Goal: Transaction & Acquisition: Purchase product/service

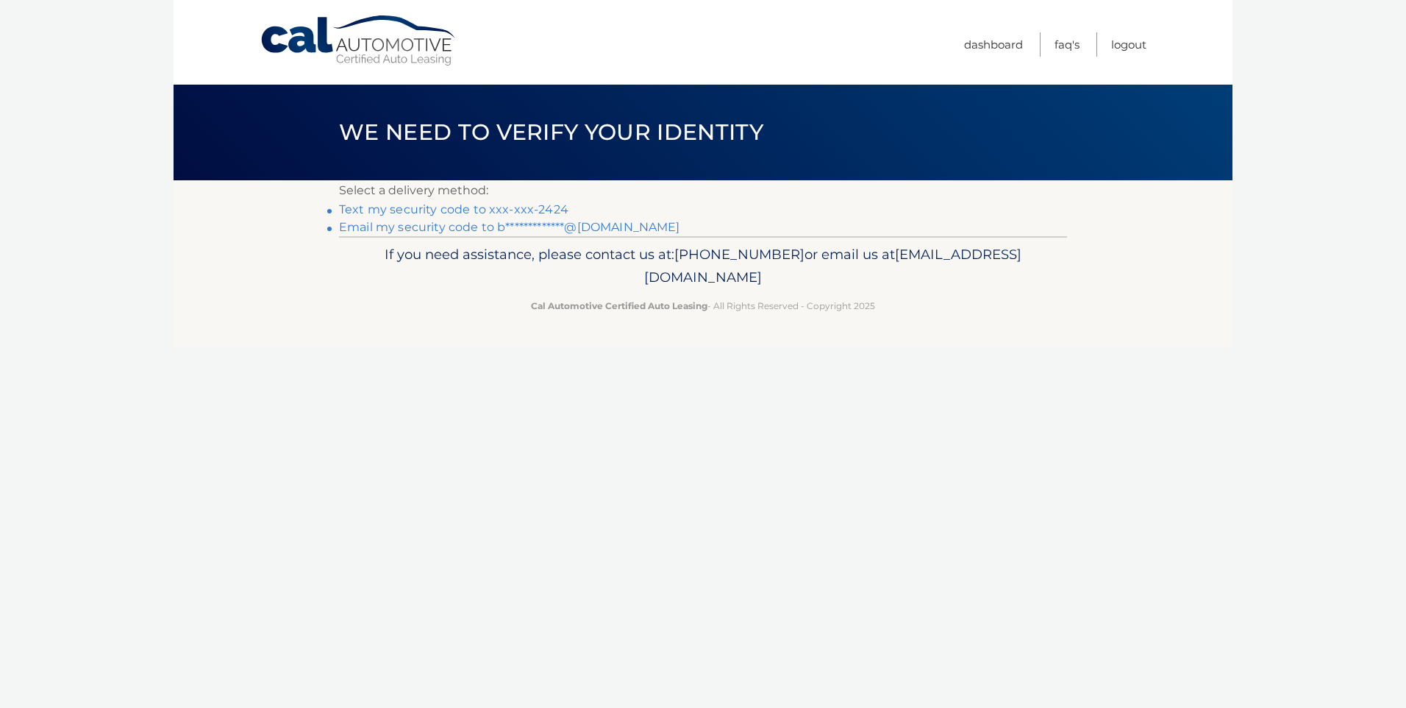
drag, startPoint x: 977, startPoint y: 468, endPoint x: 642, endPoint y: 295, distance: 376.7
click at [976, 468] on div "Cal Automotive Menu Dashboard FAQ's Logout ×" at bounding box center [703, 354] width 1059 height 708
click at [417, 204] on link "Text my security code to xxx-xxx-2424" at bounding box center [454, 209] width 230 height 14
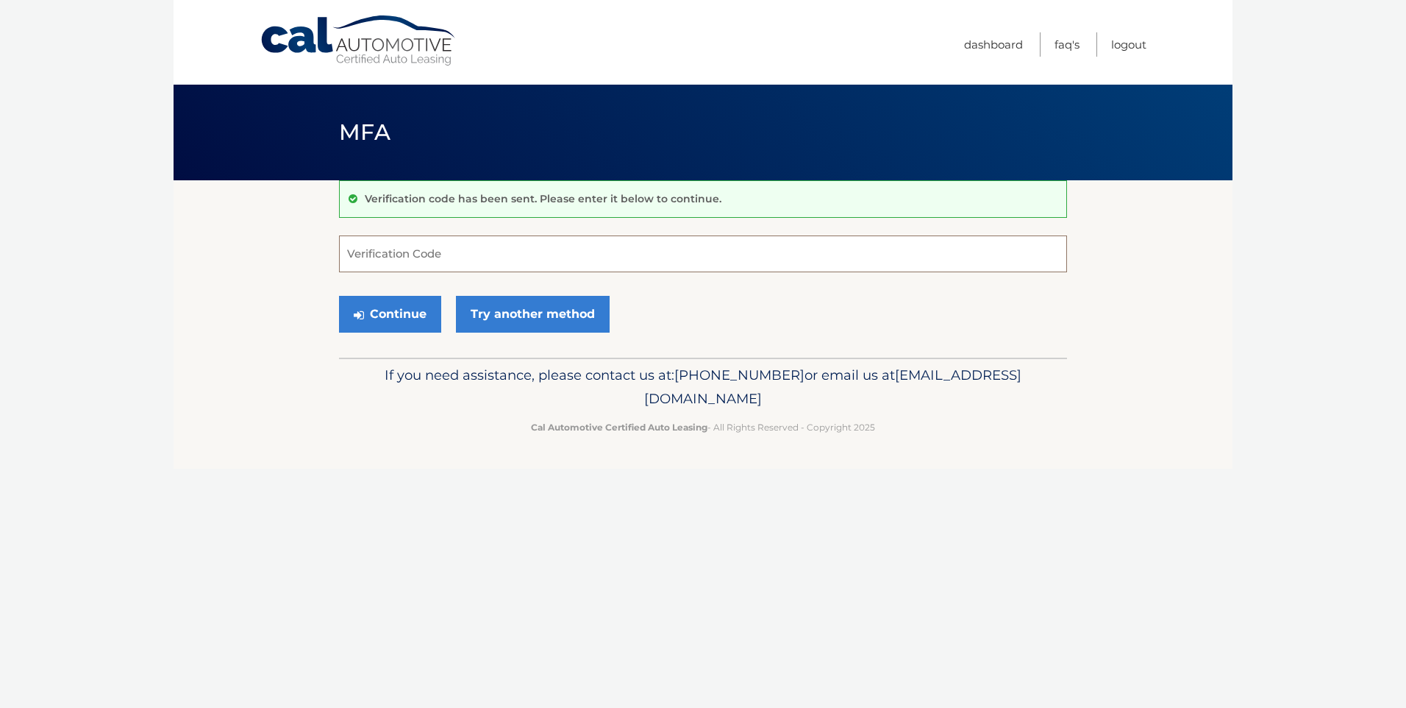
click at [402, 264] on input "Verification Code" at bounding box center [703, 253] width 728 height 37
type input "917194"
click at [405, 299] on button "Continue" at bounding box center [390, 314] width 102 height 37
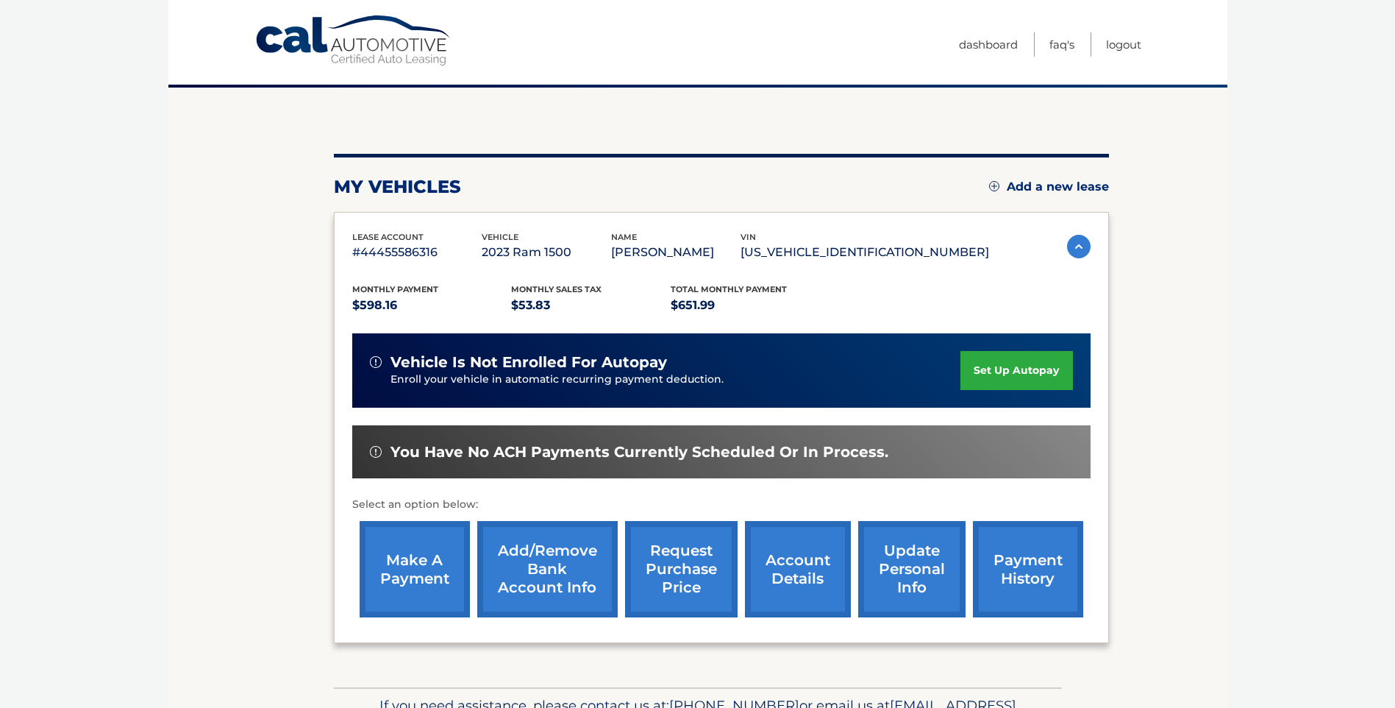
scroll to position [184, 0]
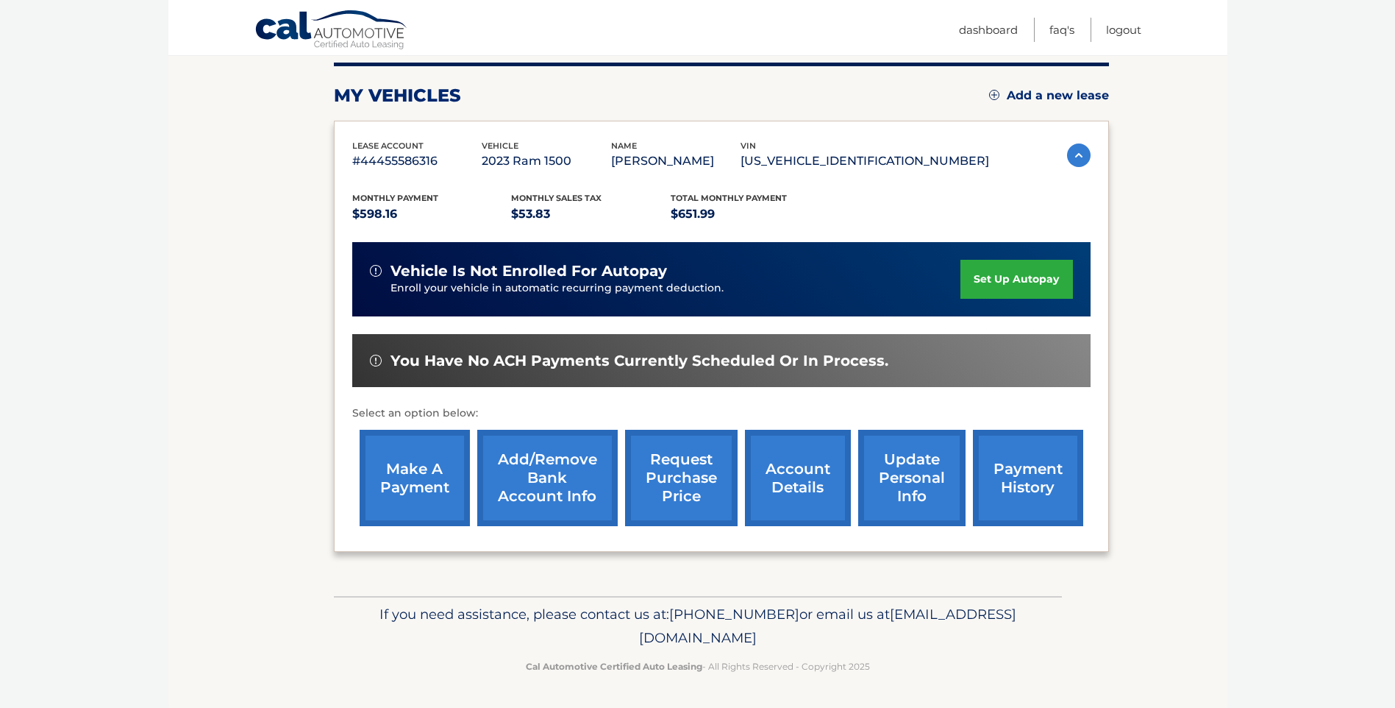
click at [422, 472] on link "make a payment" at bounding box center [415, 478] width 110 height 96
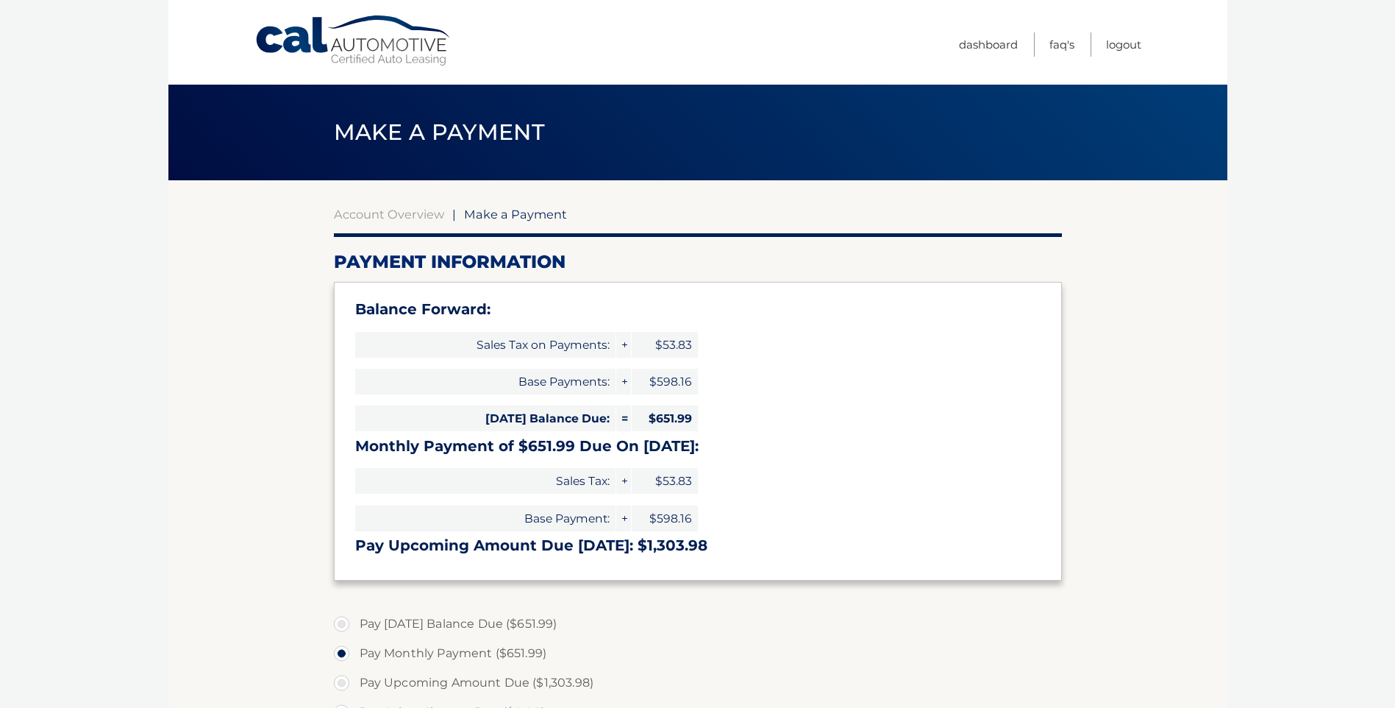
click at [338, 625] on label "Pay Today's Balance Due ($651.99)" at bounding box center [698, 623] width 728 height 29
click at [340, 625] on input "Pay Today's Balance Due ($651.99)" at bounding box center [347, 621] width 15 height 24
radio input "true"
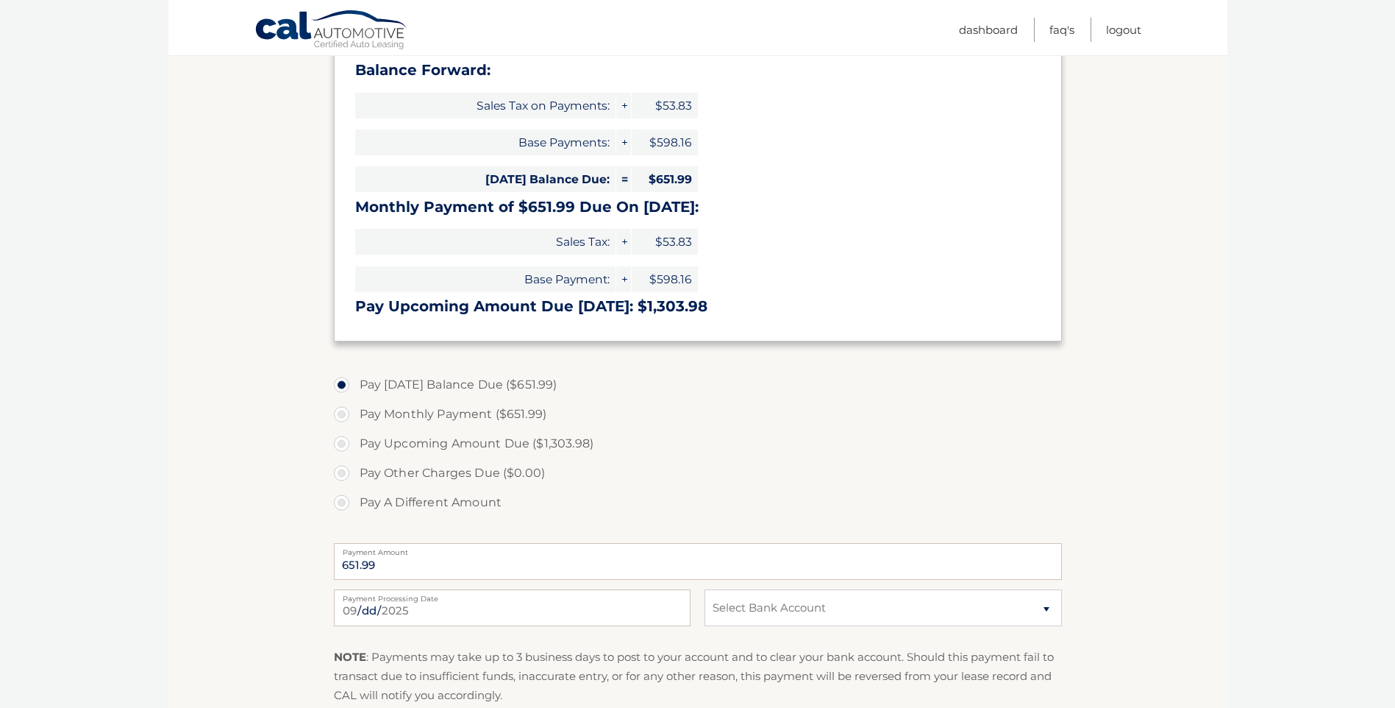
scroll to position [294, 0]
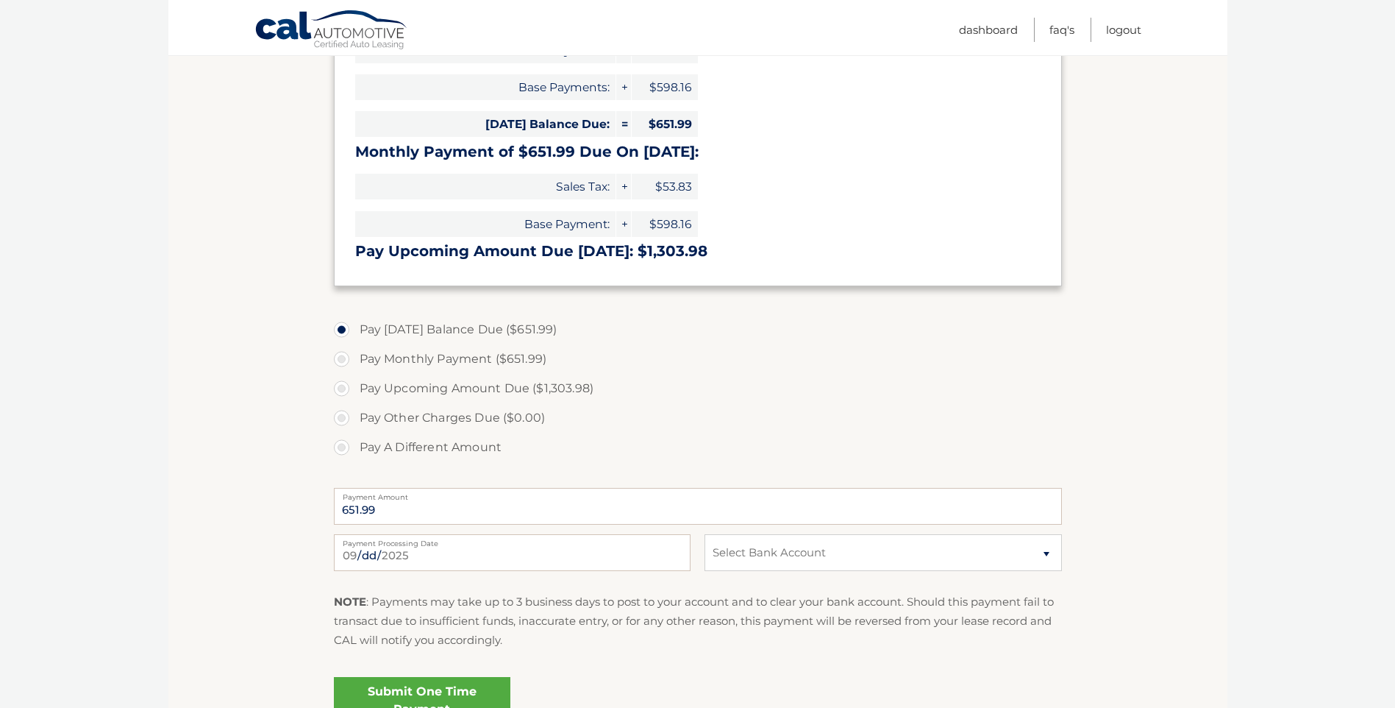
click at [342, 357] on label "Pay Monthly Payment ($651.99)" at bounding box center [698, 358] width 728 height 29
click at [342, 357] on input "Pay Monthly Payment ($651.99)" at bounding box center [347, 356] width 15 height 24
radio input "true"
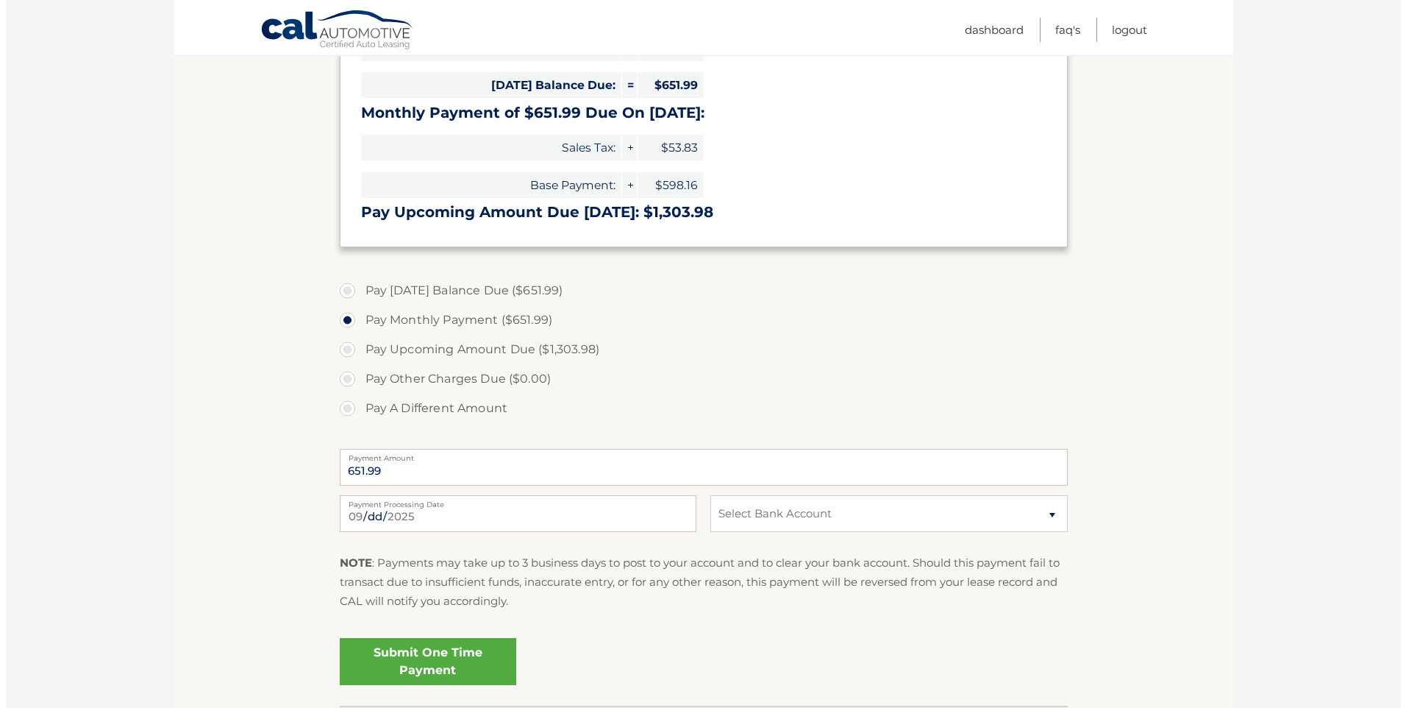
scroll to position [441, 0]
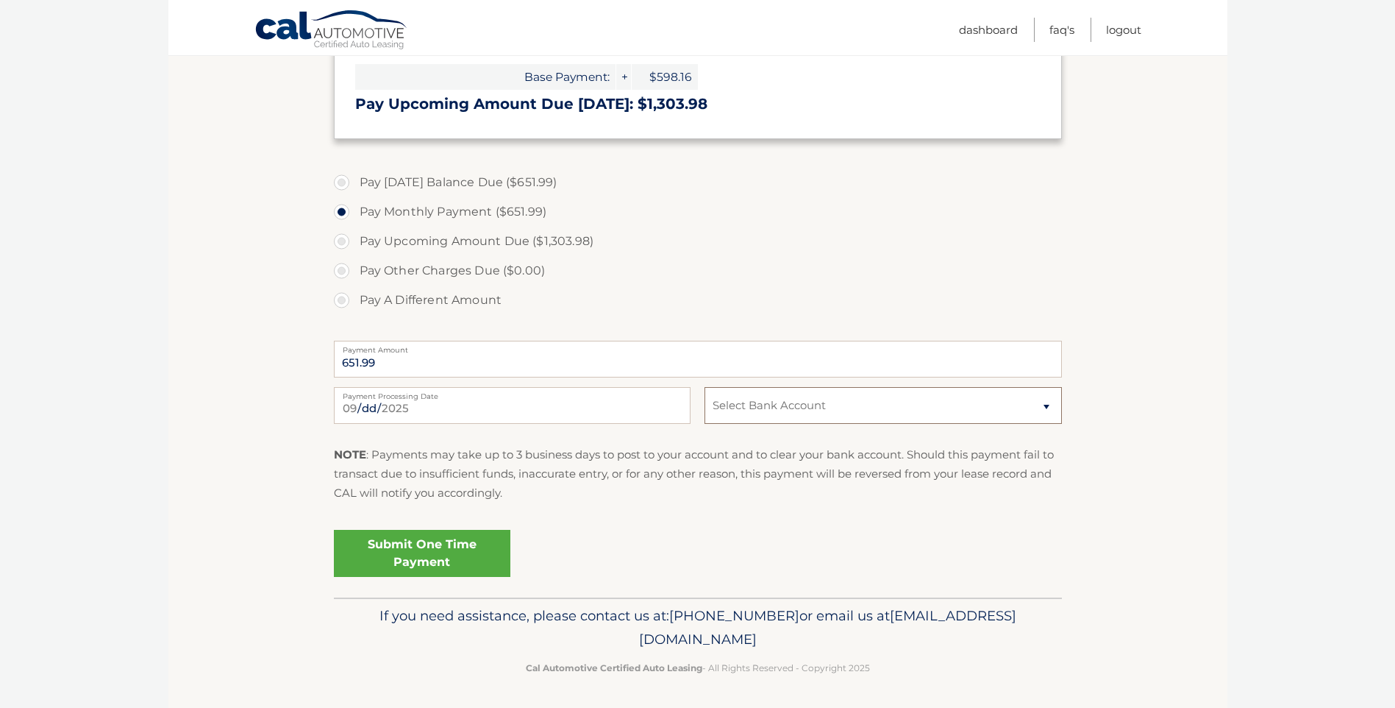
click at [836, 406] on select "Select Bank Account Checking WELLS FARGO BANK *****5208 Checking WELLS FARGO BA…" at bounding box center [883, 405] width 357 height 37
select select "NzNlYTQ0NTctNzVjNy00MjkyLWFjZDEtMzk1MjA0NjI4OTJj"
click at [705, 387] on select "Select Bank Account Checking WELLS FARGO BANK *****5208 Checking WELLS FARGO BA…" at bounding box center [883, 405] width 357 height 37
click at [403, 552] on link "Submit One Time Payment" at bounding box center [422, 553] width 177 height 47
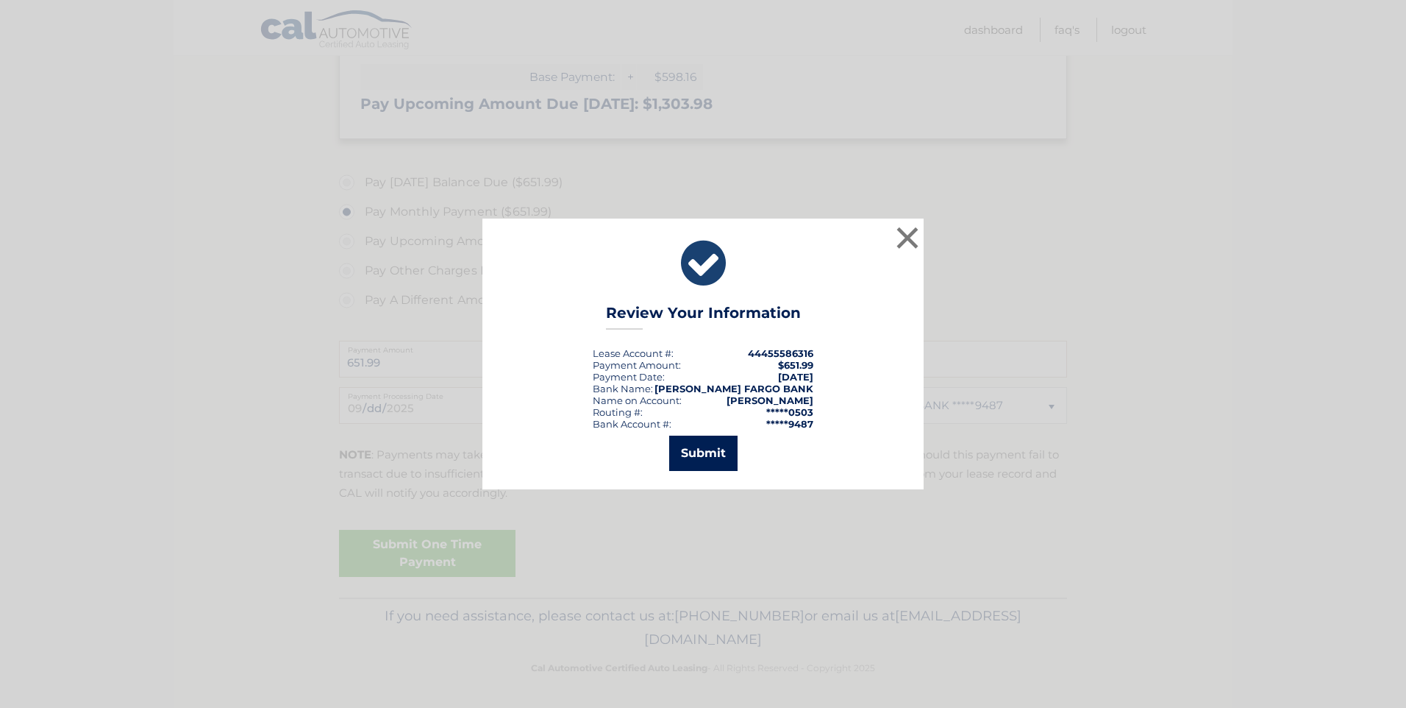
click at [703, 457] on button "Submit" at bounding box center [703, 452] width 68 height 35
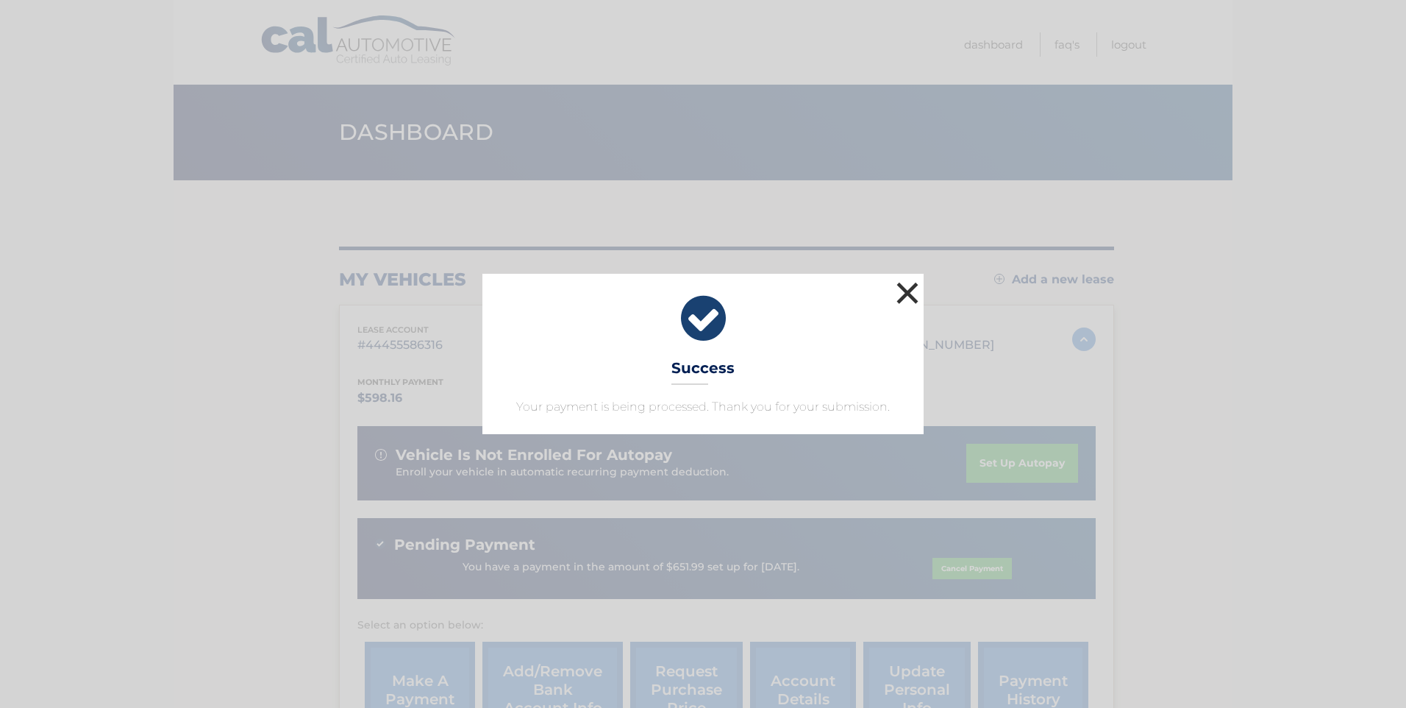
click at [903, 288] on button "×" at bounding box center [907, 292] width 29 height 29
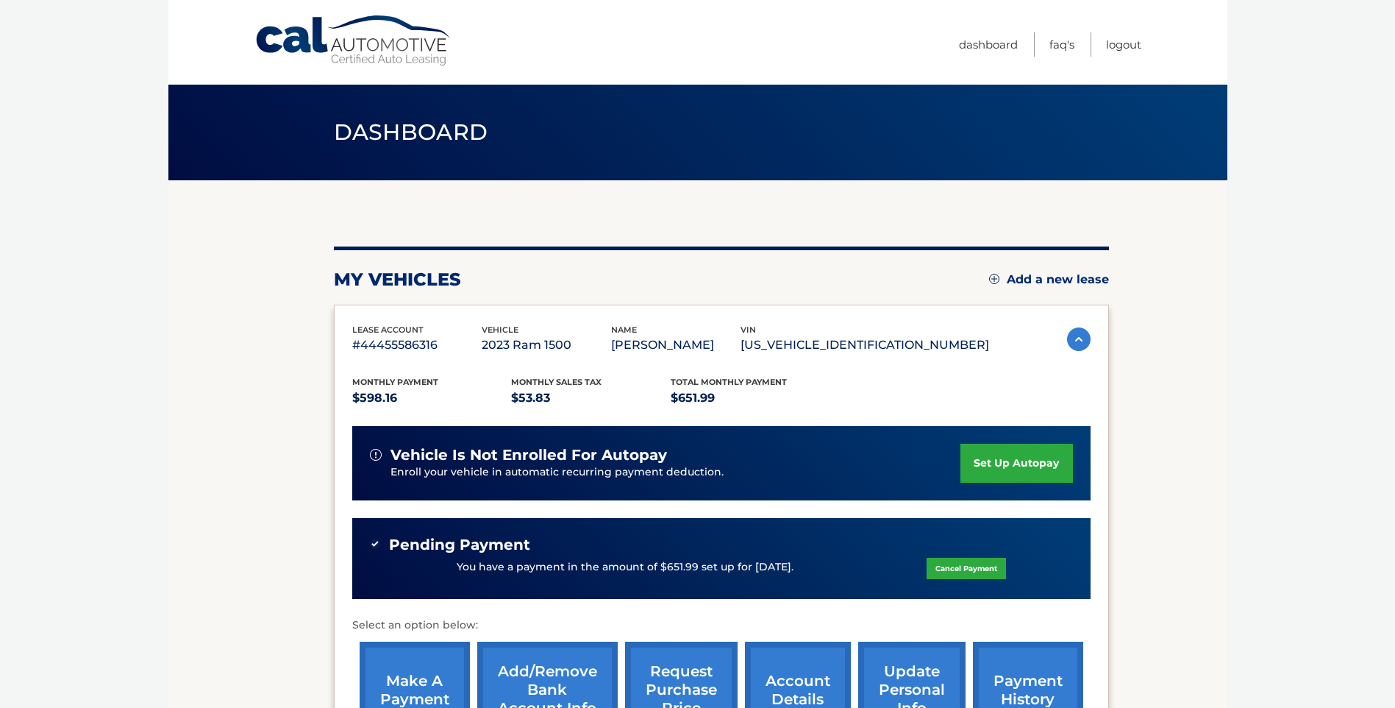
click at [135, 396] on body "Cal Automotive Menu Dashboard FAQ's Logout" at bounding box center [697, 354] width 1395 height 708
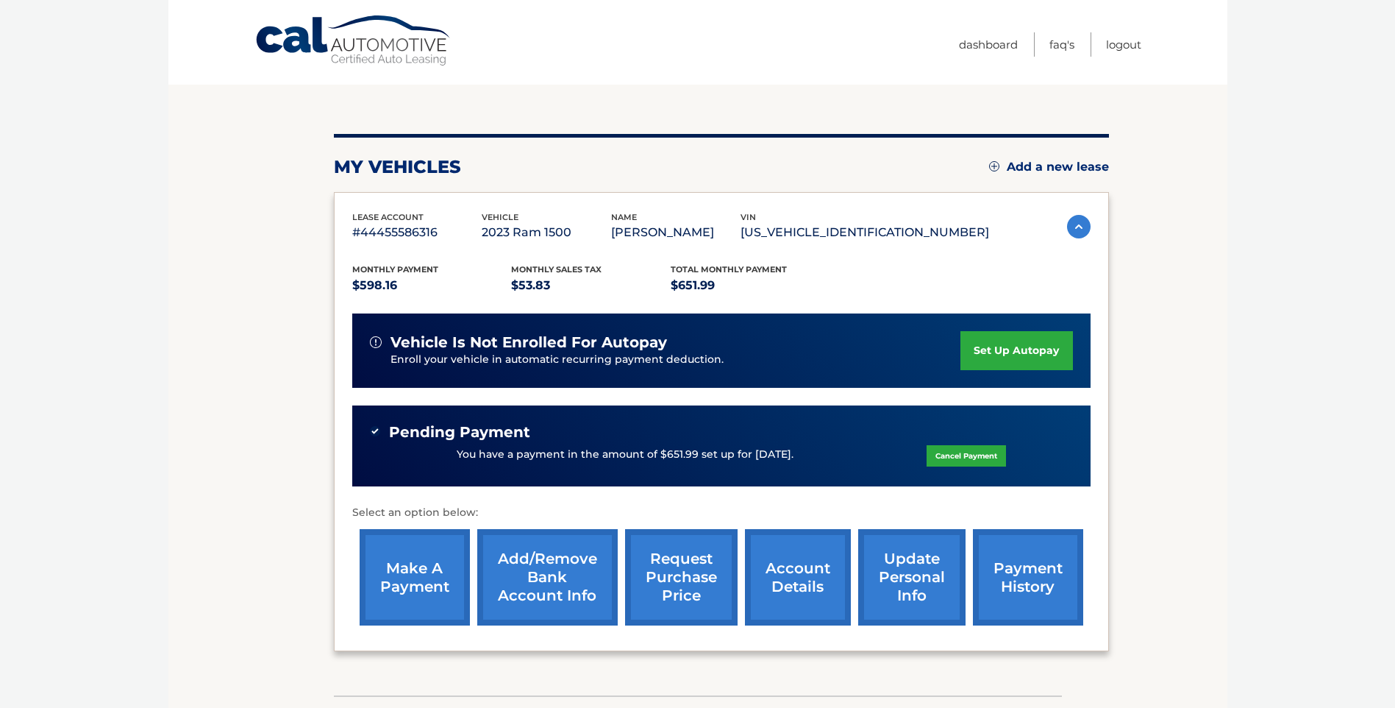
scroll to position [212, 0]
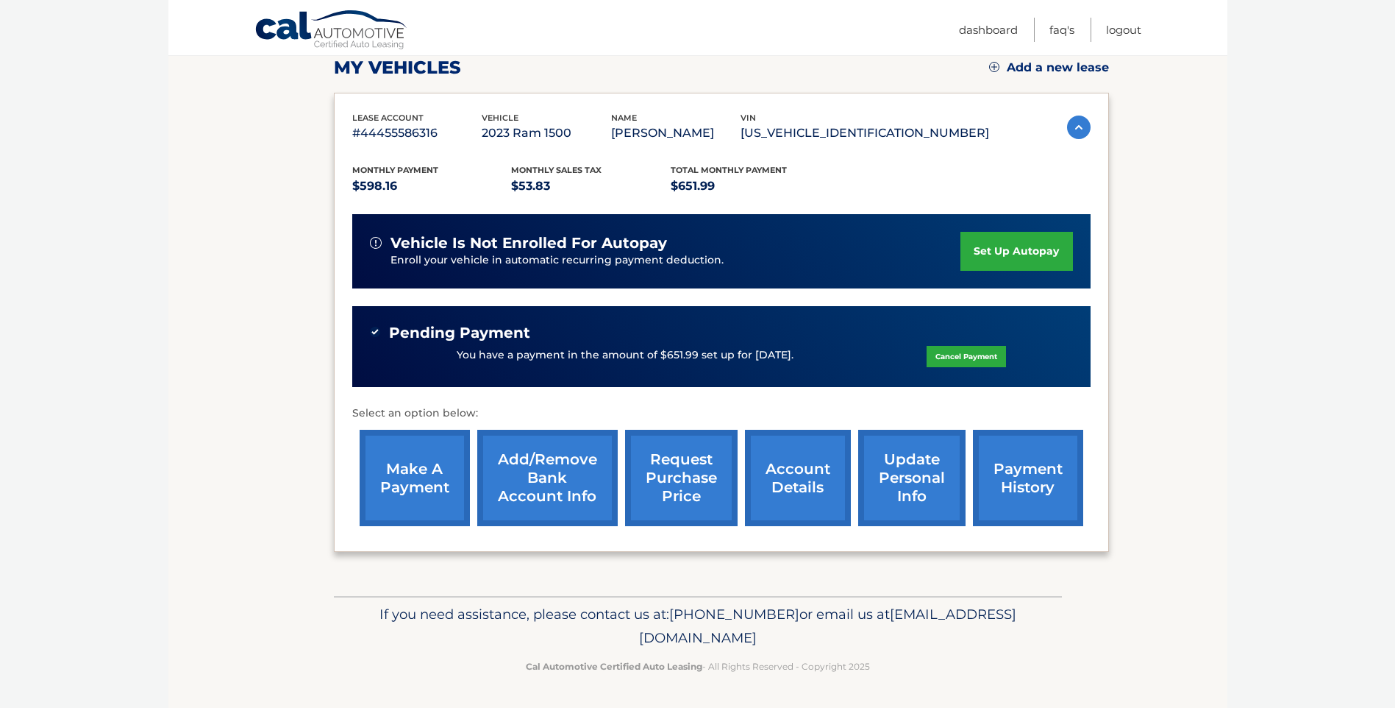
click at [1014, 477] on link "payment history" at bounding box center [1028, 478] width 110 height 96
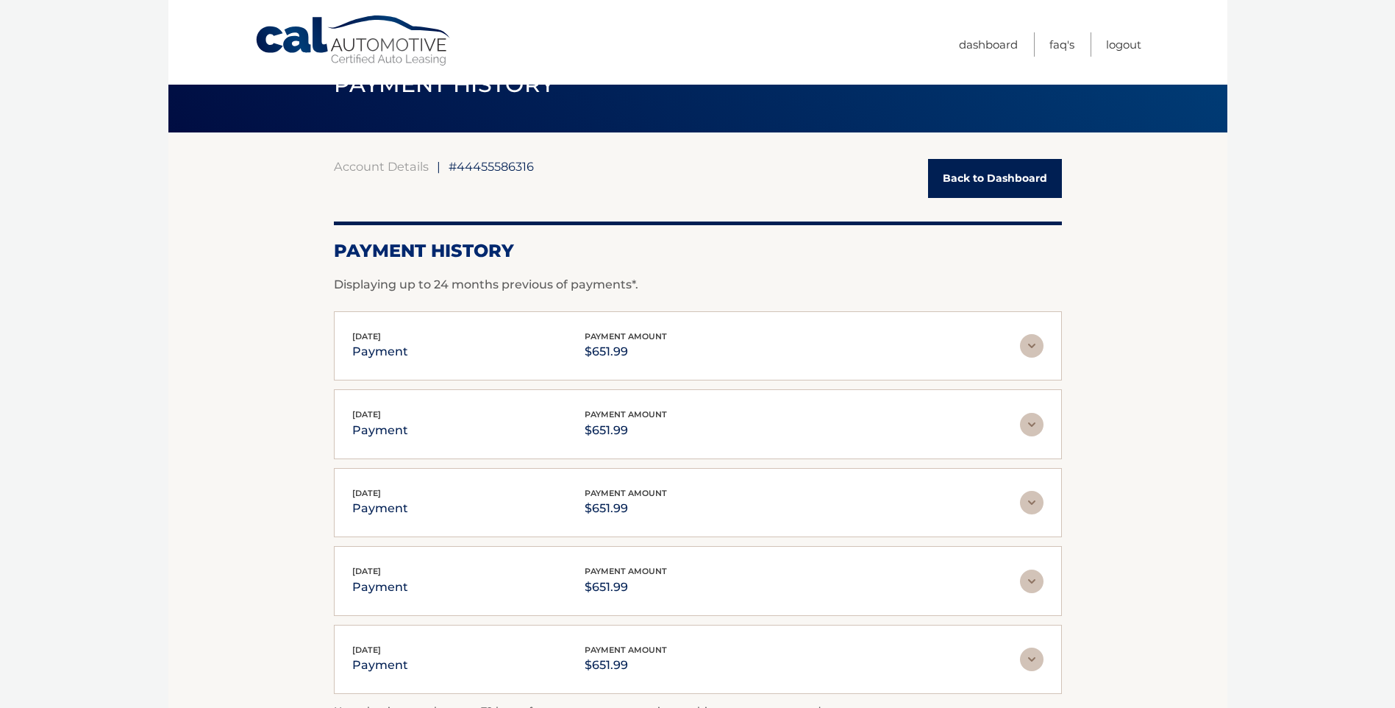
scroll to position [74, 0]
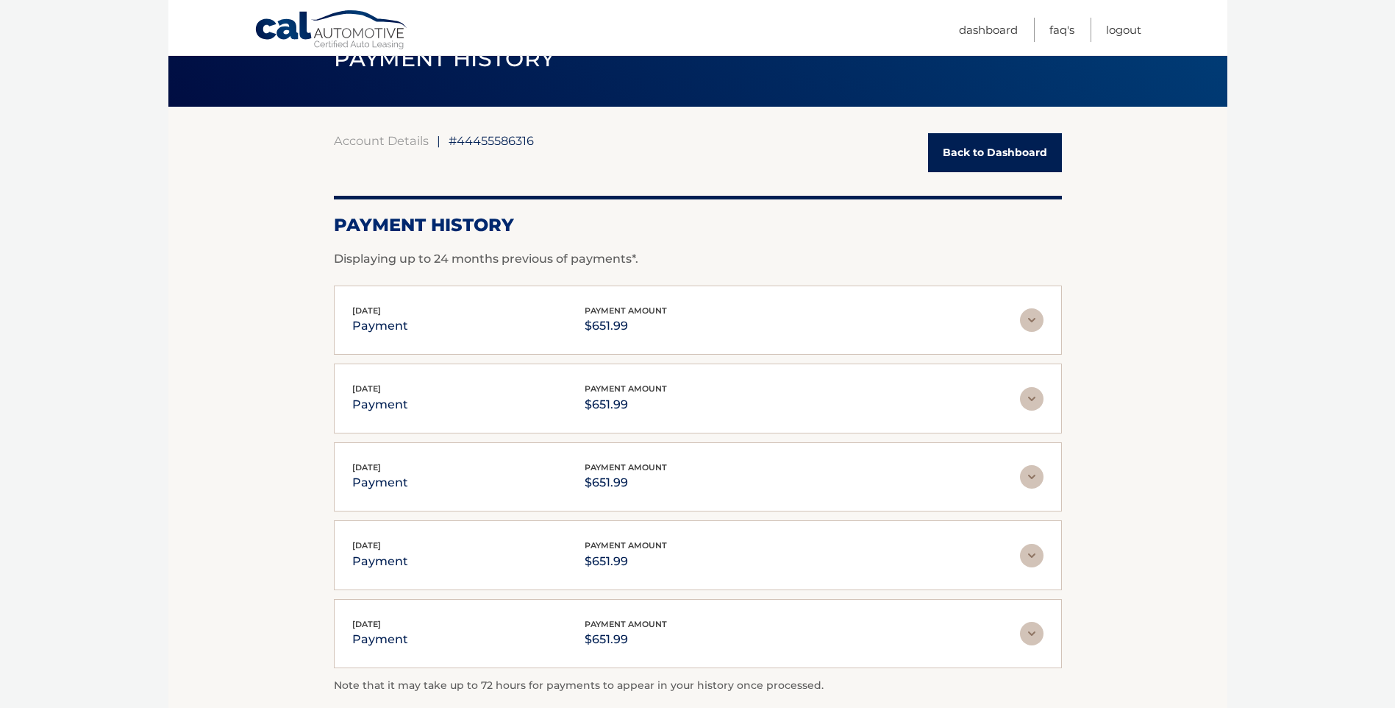
click at [1018, 327] on div "[DATE] payment payment amount $651.99" at bounding box center [686, 320] width 668 height 33
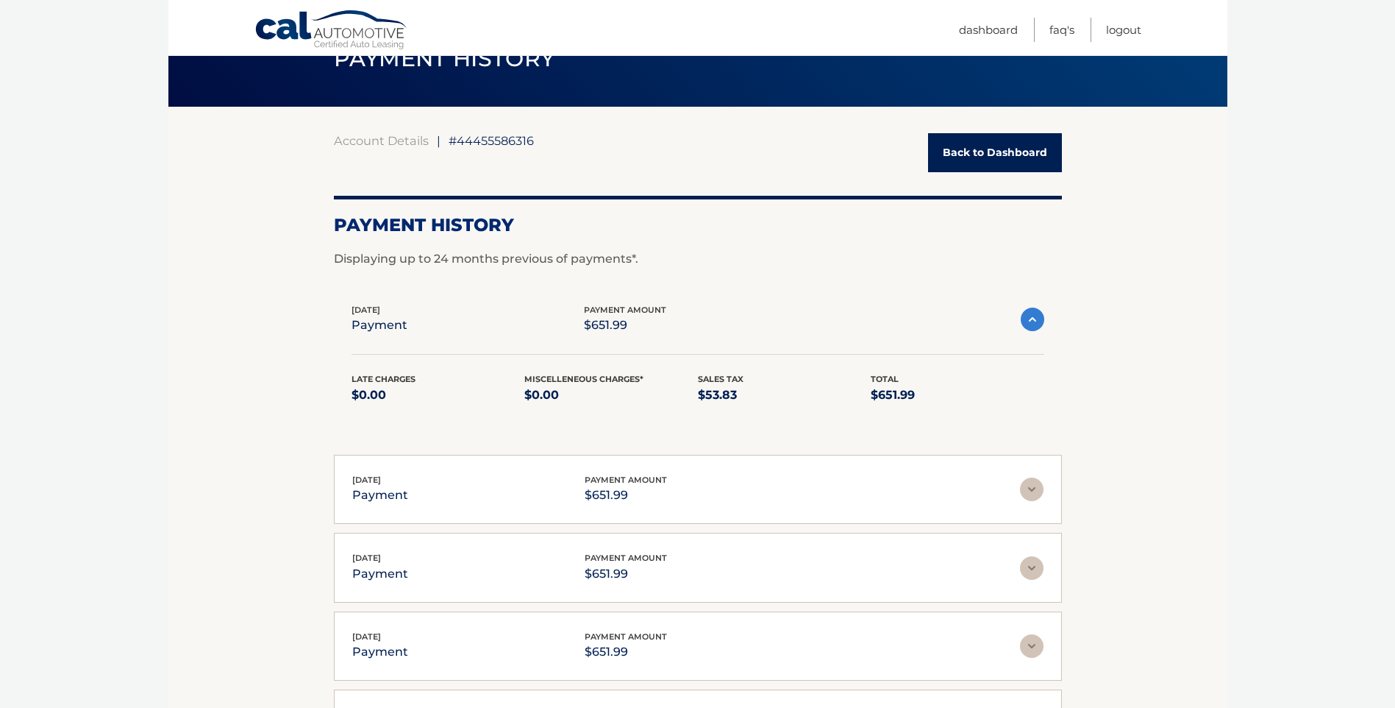
click at [1029, 321] on img at bounding box center [1033, 319] width 24 height 24
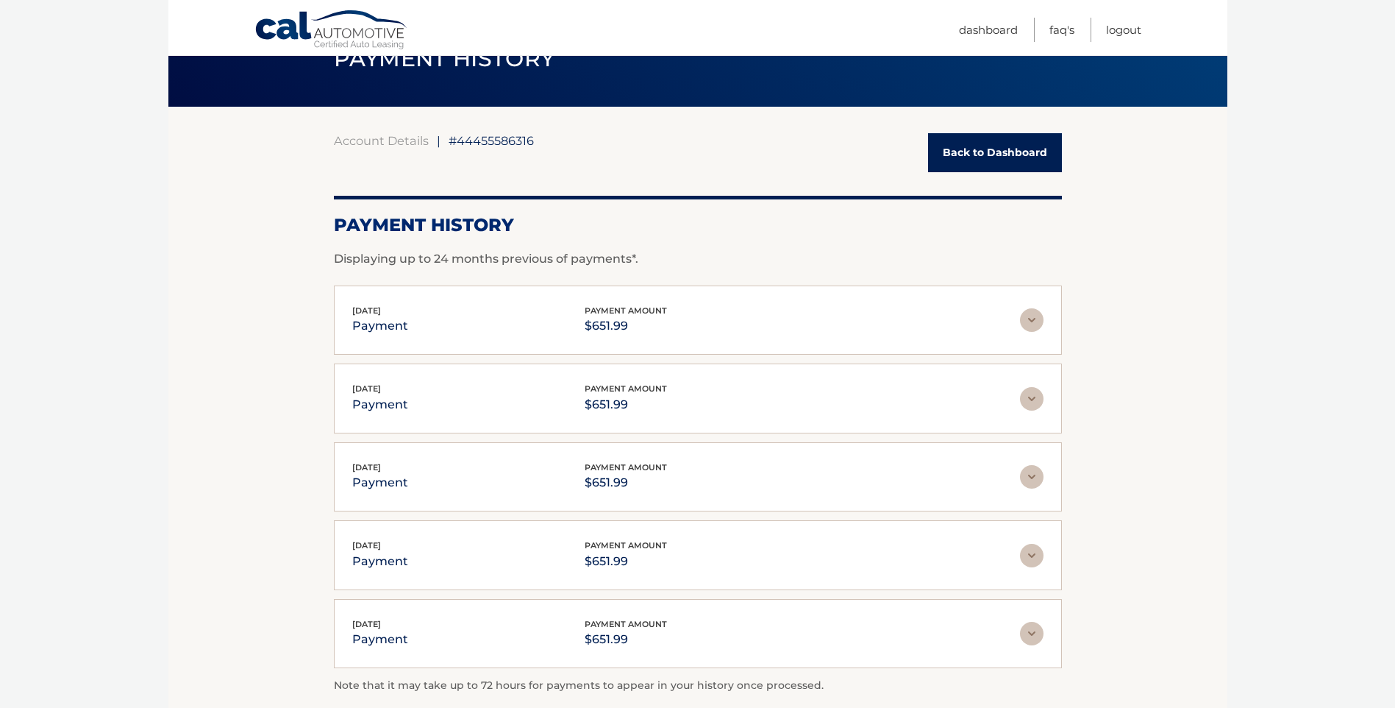
click at [1039, 399] on img at bounding box center [1032, 399] width 24 height 24
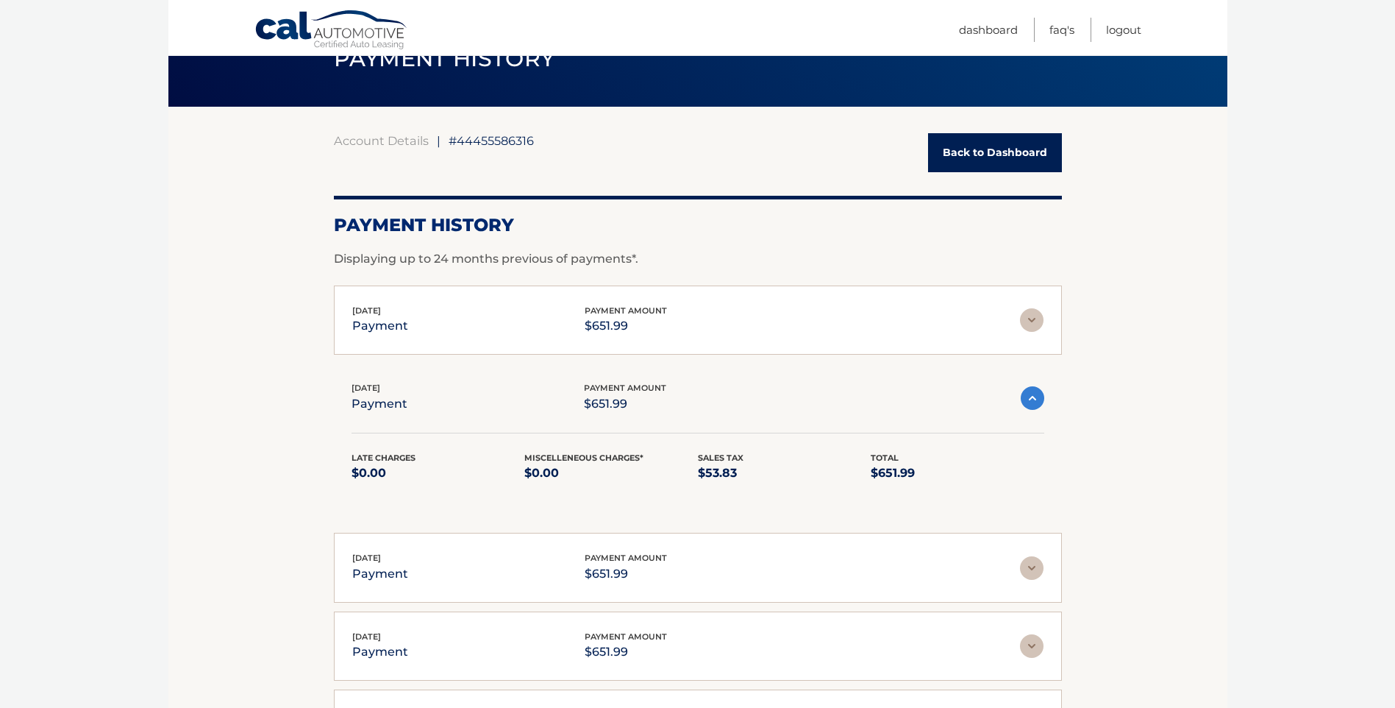
click at [1034, 399] on img at bounding box center [1033, 398] width 24 height 24
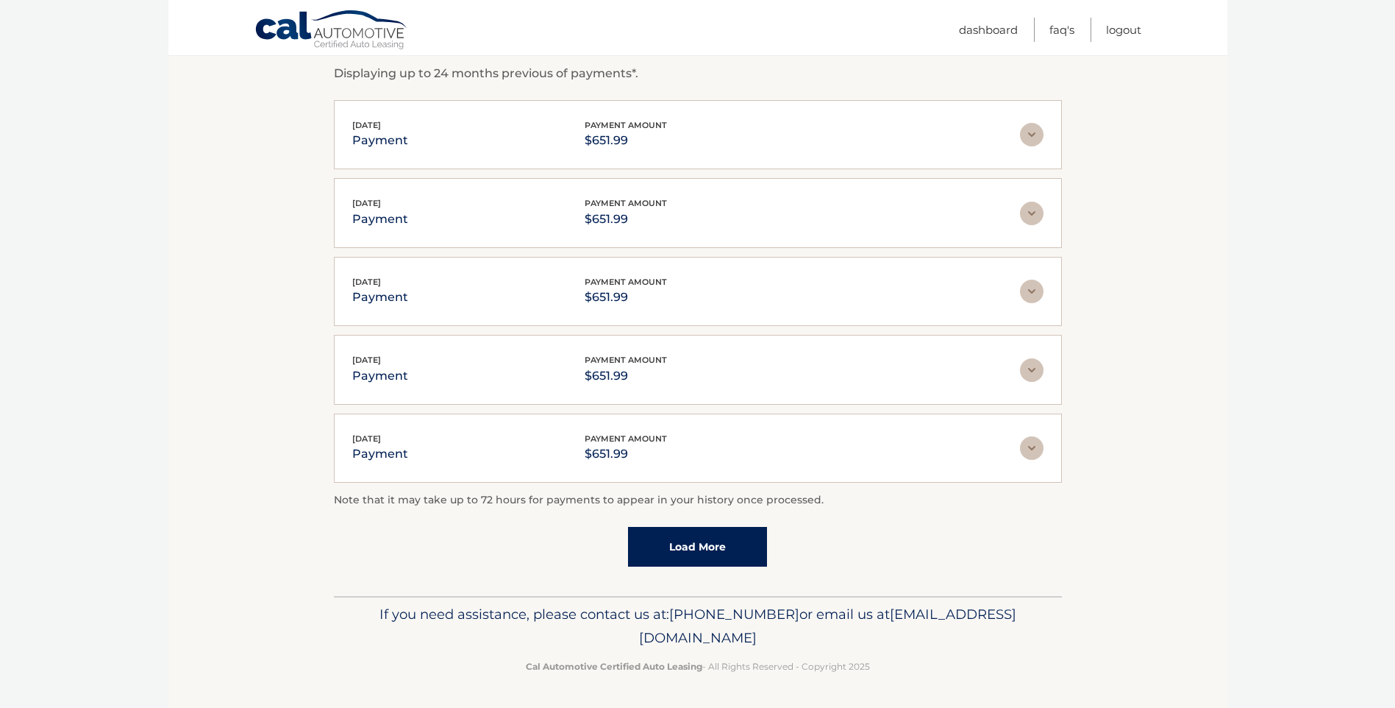
scroll to position [0, 0]
